Goal: Participate in discussion: Engage in conversation with other users on a specific topic

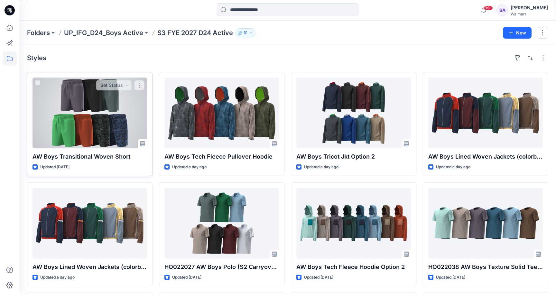
click at [101, 115] on div at bounding box center [90, 113] width 115 height 71
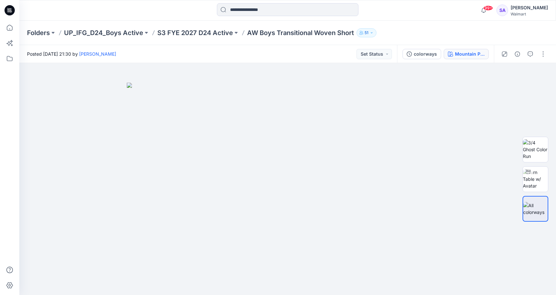
click at [467, 54] on div "Mountain Purple" at bounding box center [470, 54] width 30 height 7
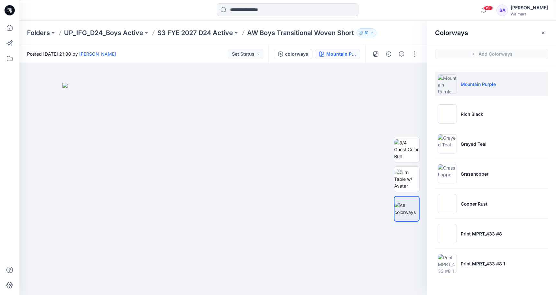
click at [473, 81] on p "Mountain Purple" at bounding box center [478, 84] width 35 height 7
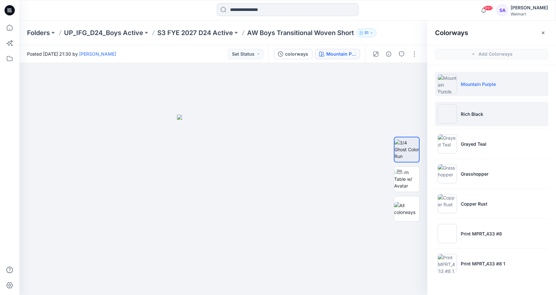
click at [493, 124] on li "Rich Black" at bounding box center [491, 114] width 113 height 24
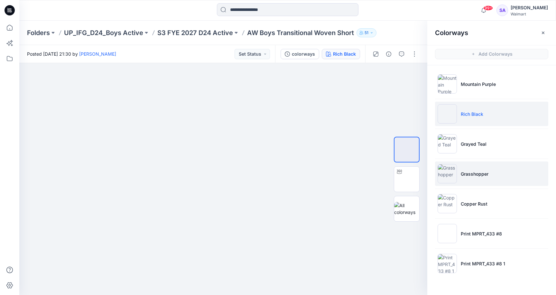
click at [476, 175] on p "Grasshopper" at bounding box center [475, 174] width 28 height 7
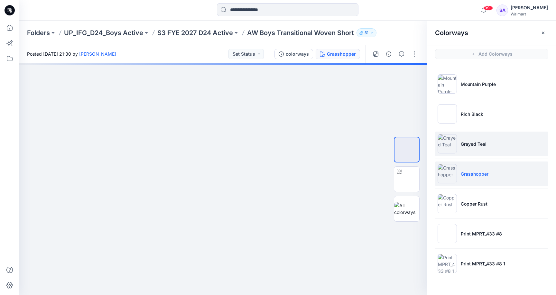
click at [472, 151] on li "Grayed Teal" at bounding box center [491, 144] width 113 height 24
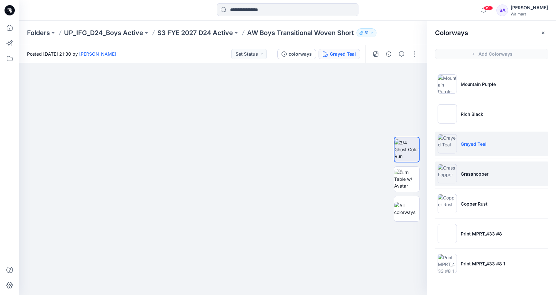
click at [468, 179] on li "Grasshopper" at bounding box center [491, 174] width 113 height 24
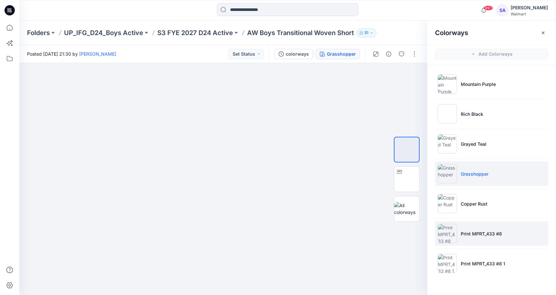
click at [482, 233] on p "Print MPRT_433 #8" at bounding box center [481, 234] width 41 height 7
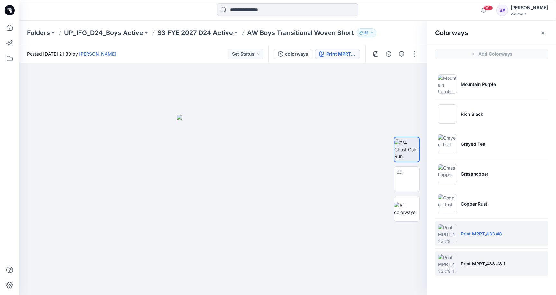
click at [476, 257] on li "Print MPRT_433 #8 1" at bounding box center [491, 263] width 113 height 24
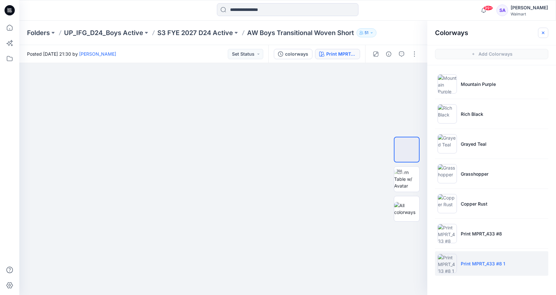
click at [542, 31] on icon "button" at bounding box center [543, 32] width 5 height 5
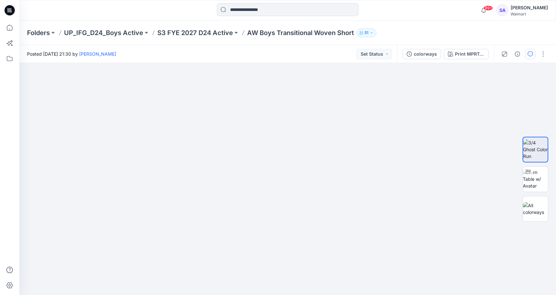
click at [533, 52] on button "button" at bounding box center [530, 54] width 10 height 10
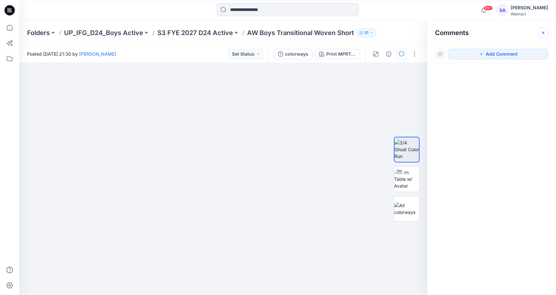
click at [546, 36] on button "button" at bounding box center [543, 33] width 10 height 10
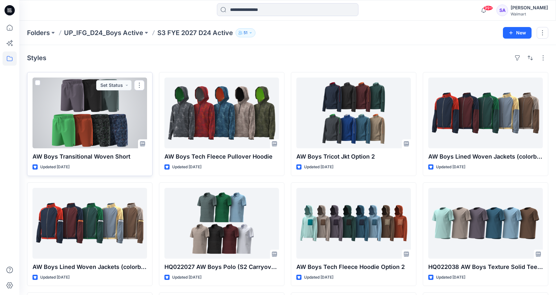
click at [95, 134] on div at bounding box center [90, 113] width 115 height 71
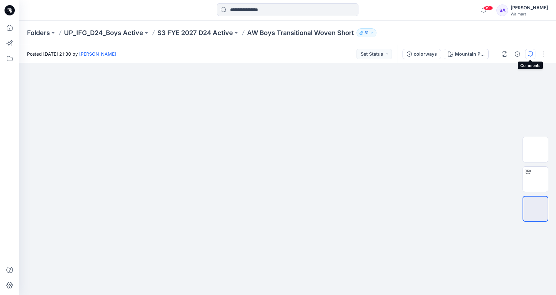
click at [529, 52] on icon "button" at bounding box center [530, 54] width 5 height 5
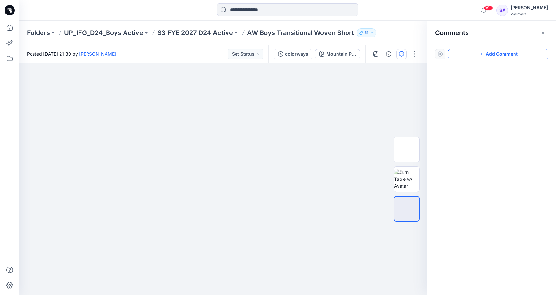
click at [483, 53] on icon "button" at bounding box center [481, 54] width 5 height 5
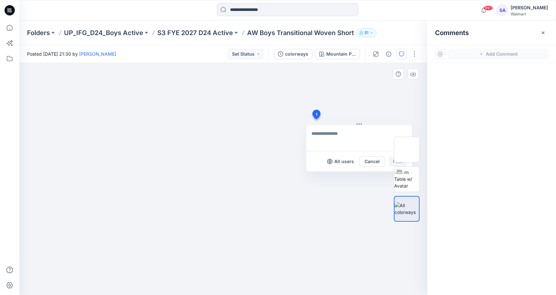
click at [316, 119] on div "1 All users Cancel Post" at bounding box center [223, 179] width 408 height 232
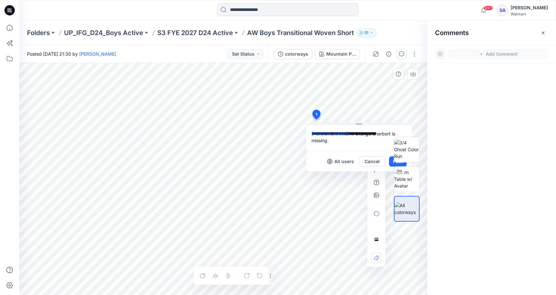
type textarea "**********"
click at [392, 163] on div at bounding box center [406, 179] width 41 height 161
click at [306, 111] on div "**********" at bounding box center [223, 179] width 408 height 232
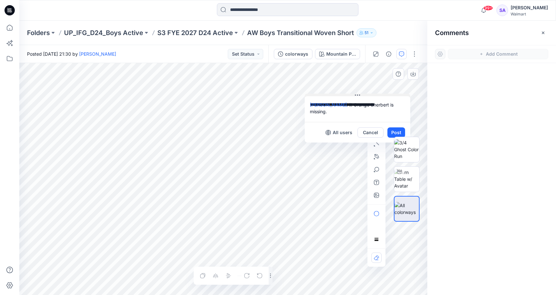
drag, startPoint x: 365, startPoint y: 124, endPoint x: 354, endPoint y: 75, distance: 50.0
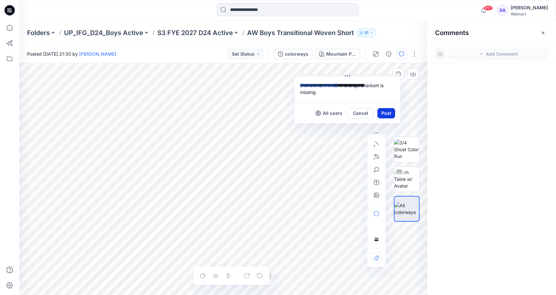
click at [386, 116] on button "Post" at bounding box center [387, 113] width 18 height 10
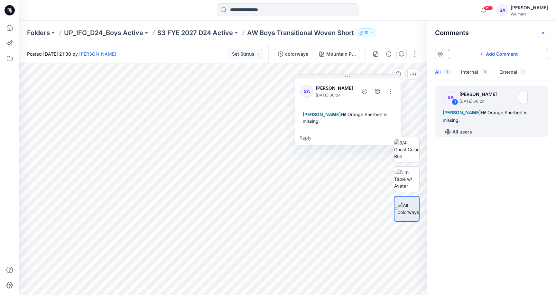
click at [545, 33] on icon "button" at bounding box center [543, 32] width 5 height 5
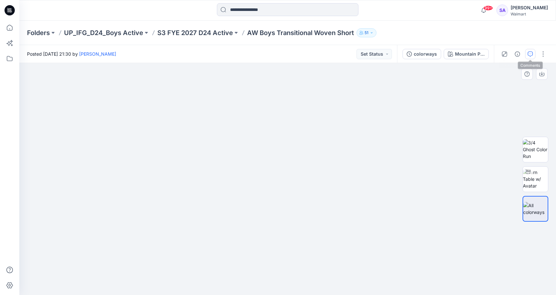
click at [530, 53] on icon "button" at bounding box center [530, 54] width 5 height 5
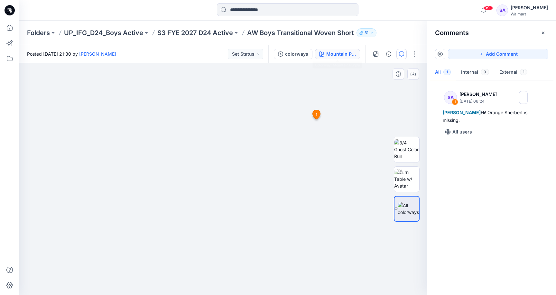
click at [337, 52] on div "Mountain Purple" at bounding box center [341, 54] width 30 height 7
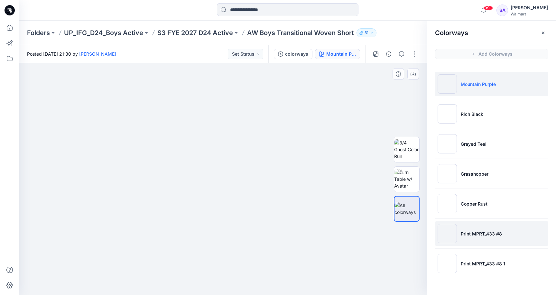
click at [471, 229] on li "Print MPRT_433 #8" at bounding box center [491, 233] width 113 height 24
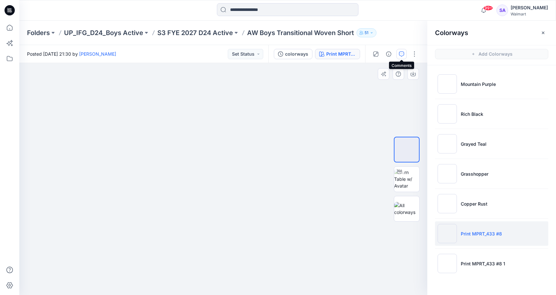
click at [400, 52] on icon "button" at bounding box center [401, 54] width 5 height 5
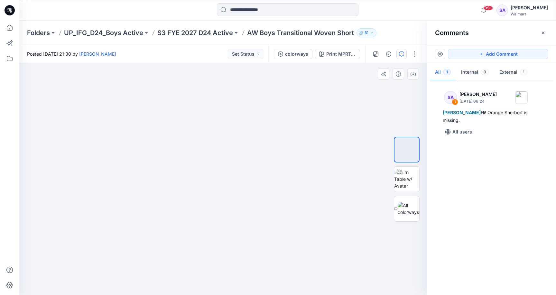
click at [259, 91] on div at bounding box center [223, 179] width 408 height 232
click at [471, 55] on button "Add Comment" at bounding box center [498, 54] width 100 height 10
click at [265, 99] on div "2" at bounding box center [223, 179] width 408 height 232
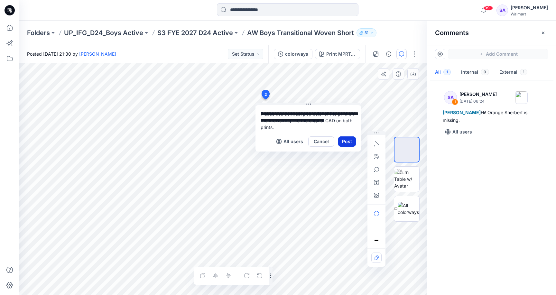
type textarea "**********"
click at [347, 141] on button "Post" at bounding box center [347, 142] width 18 height 10
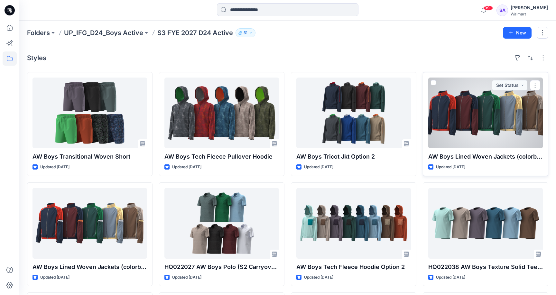
click at [479, 112] on div at bounding box center [486, 113] width 115 height 71
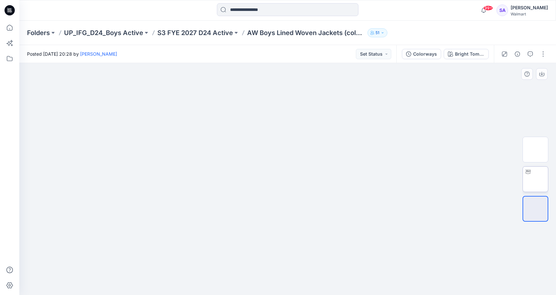
click at [536, 179] on img at bounding box center [536, 179] width 0 height 0
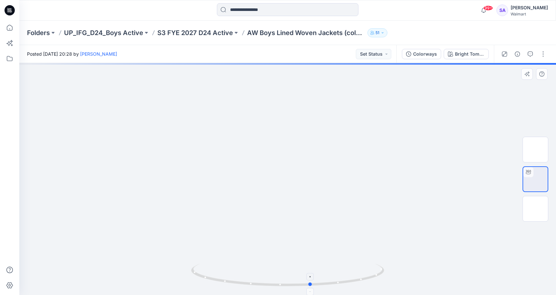
drag, startPoint x: 327, startPoint y: 281, endPoint x: 351, endPoint y: 276, distance: 24.0
click at [351, 275] on icon at bounding box center [288, 276] width 195 height 24
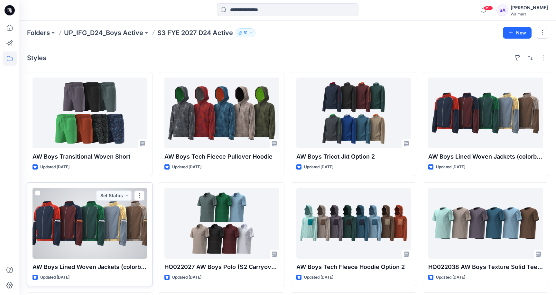
click at [97, 229] on div at bounding box center [90, 223] width 115 height 71
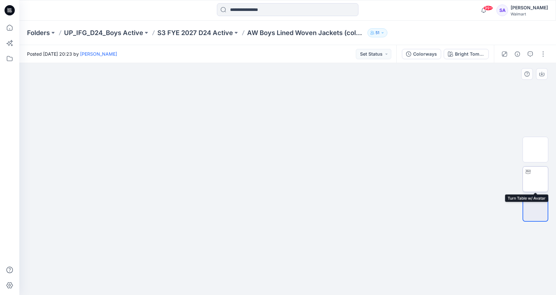
click at [536, 179] on img at bounding box center [536, 179] width 0 height 0
